Goal: Task Accomplishment & Management: Manage account settings

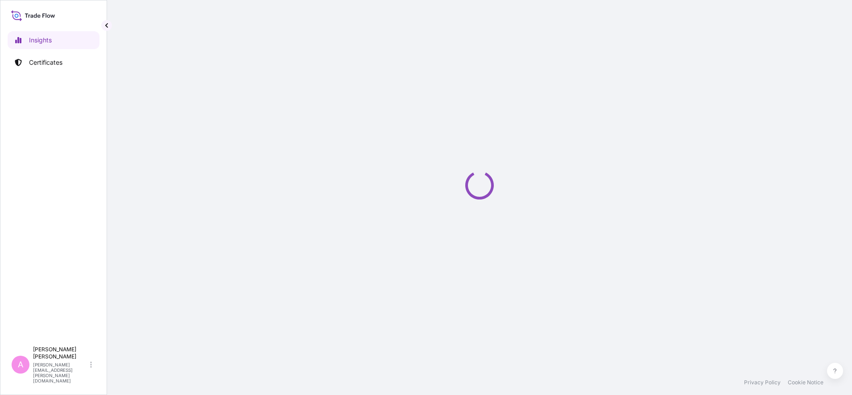
select select "2025"
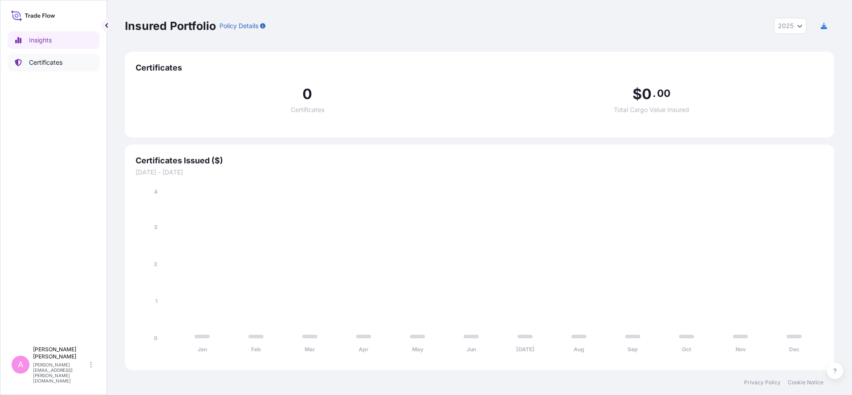
click at [48, 62] on p "Certificates" at bounding box center [45, 62] width 33 height 9
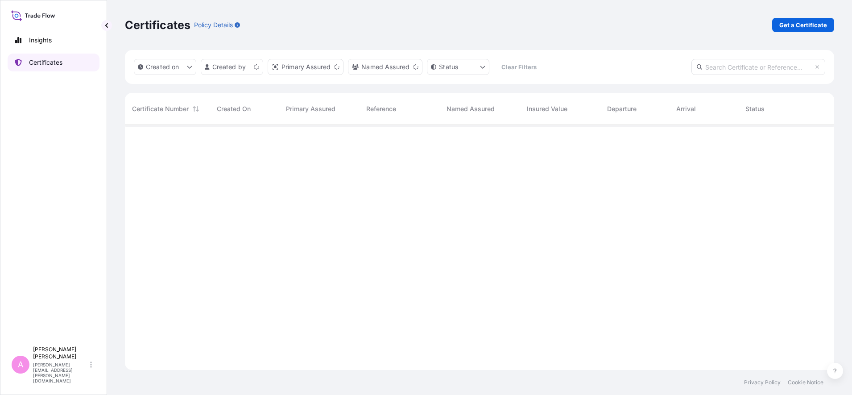
scroll to position [241, 701]
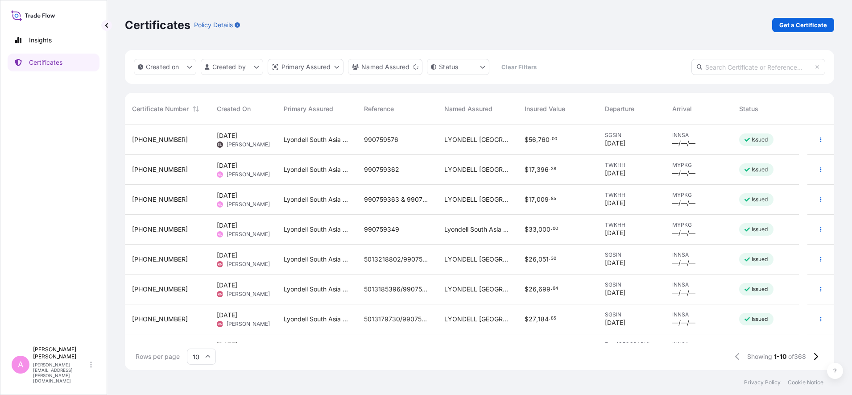
click at [762, 67] on input "text" at bounding box center [758, 67] width 134 height 16
paste input "5013173579"
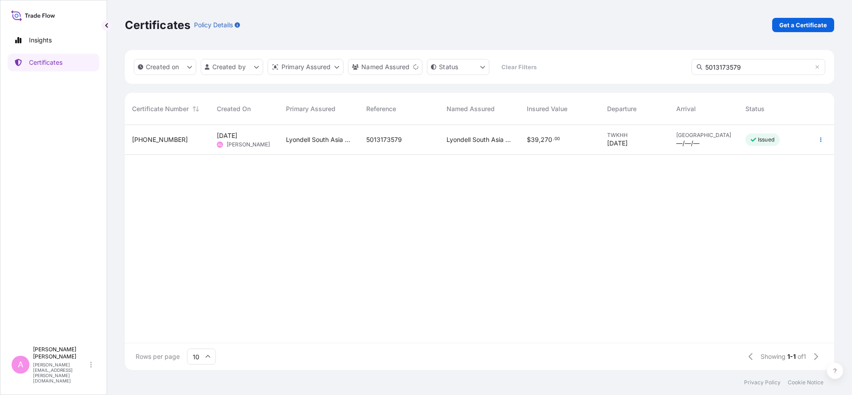
type input "5013173579"
click at [297, 144] on div "Lyondell South Asia Pte Ltd." at bounding box center [319, 140] width 80 height 30
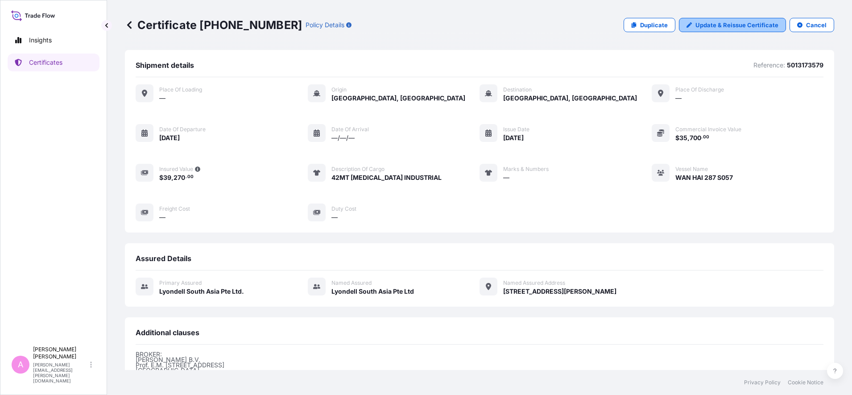
click at [734, 29] on p "Update & Reissue Certificate" at bounding box center [736, 25] width 83 height 9
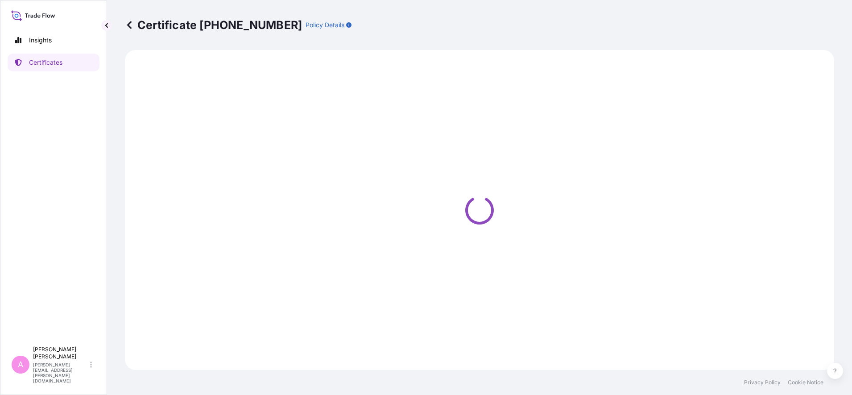
select select "Sea"
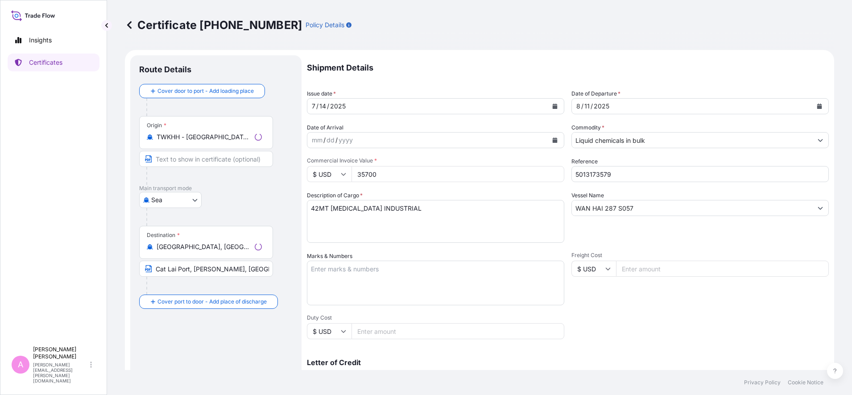
select select "32022"
click at [812, 104] on button "Calendar" at bounding box center [819, 106] width 14 height 14
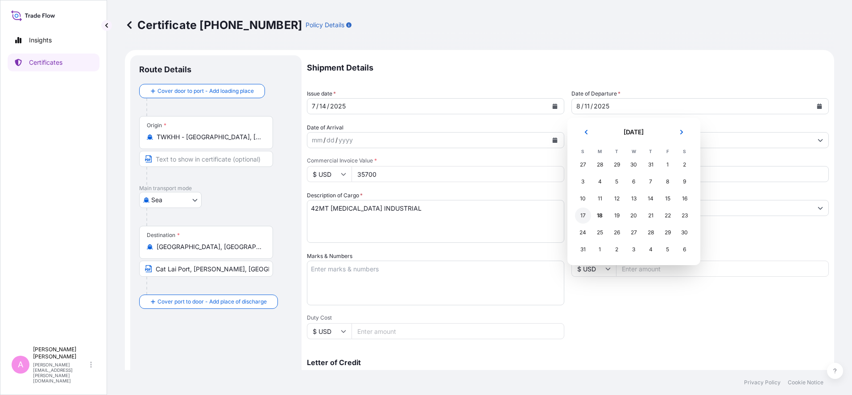
click at [580, 213] on div "17" at bounding box center [583, 215] width 16 height 16
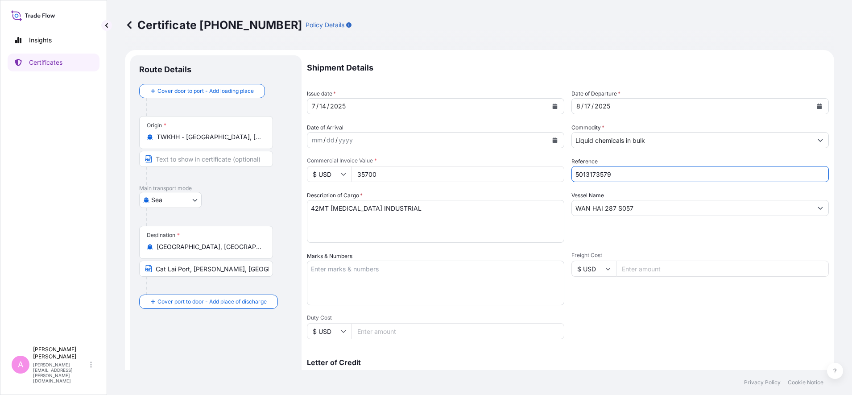
drag, startPoint x: 618, startPoint y: 175, endPoint x: 535, endPoint y: 167, distance: 82.9
click at [535, 167] on div "Shipment Details Issue date * [DATE] Date of Departure * [DATE] Date of Arrival…" at bounding box center [568, 267] width 522 height 425
paste input "990760445"
type input "990760445"
click at [659, 311] on div "Shipment Details Issue date * [DATE] Date of Departure * [DATE] Date of Arrival…" at bounding box center [568, 267] width 522 height 425
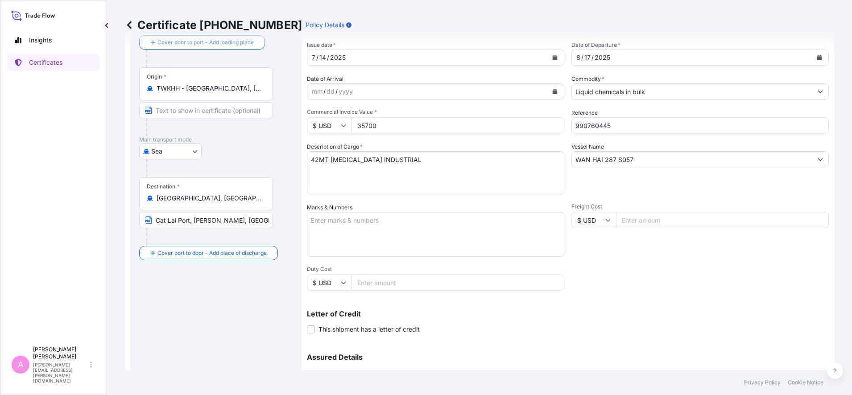
scroll to position [141, 0]
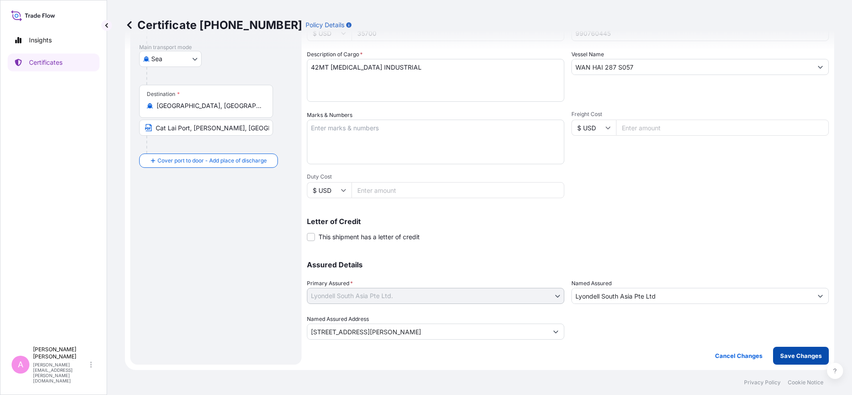
click at [774, 350] on button "Save Changes" at bounding box center [801, 356] width 56 height 18
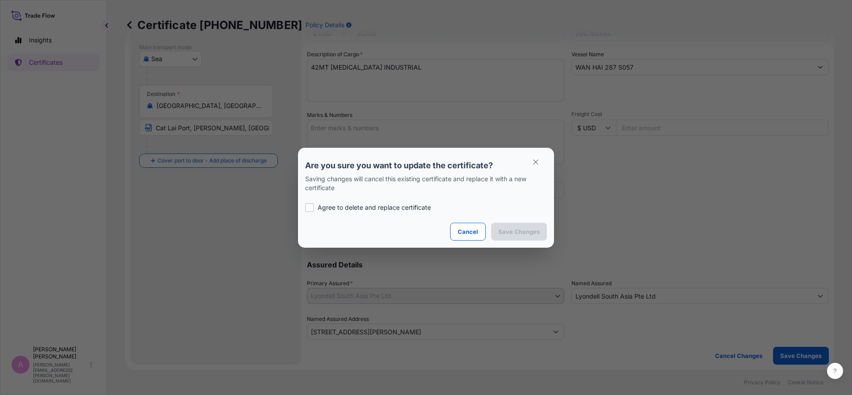
click at [325, 209] on p "Agree to delete and replace certificate" at bounding box center [374, 207] width 113 height 9
checkbox input "true"
click at [529, 231] on p "Save Changes" at bounding box center [518, 231] width 41 height 9
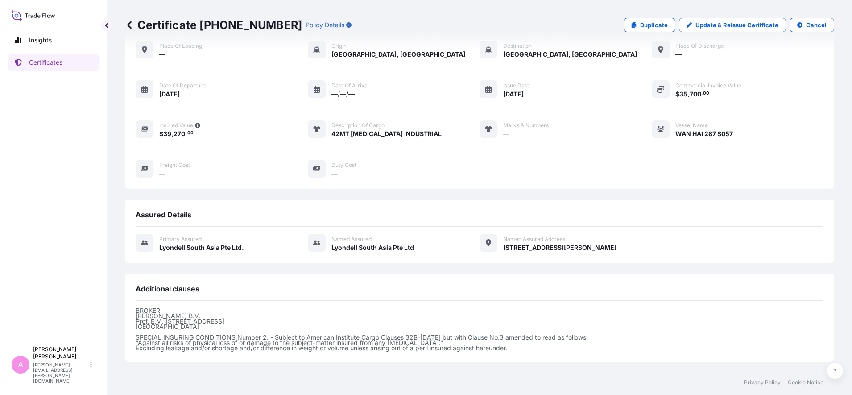
scroll to position [129, 0]
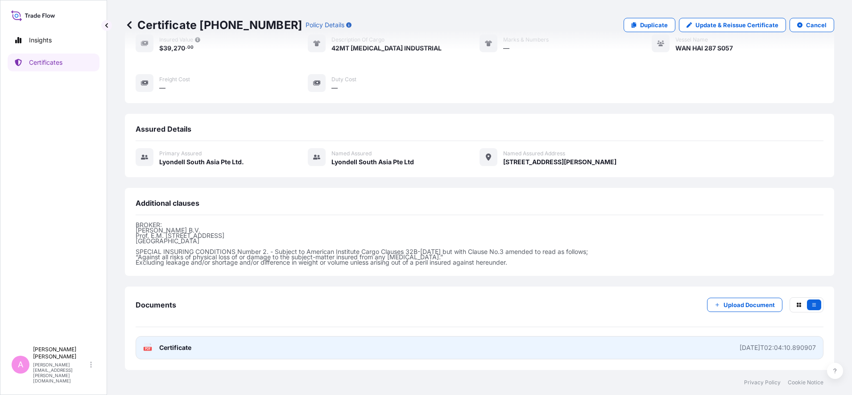
click at [171, 346] on span "Certificate" at bounding box center [175, 347] width 32 height 9
